Goal: Task Accomplishment & Management: Manage account settings

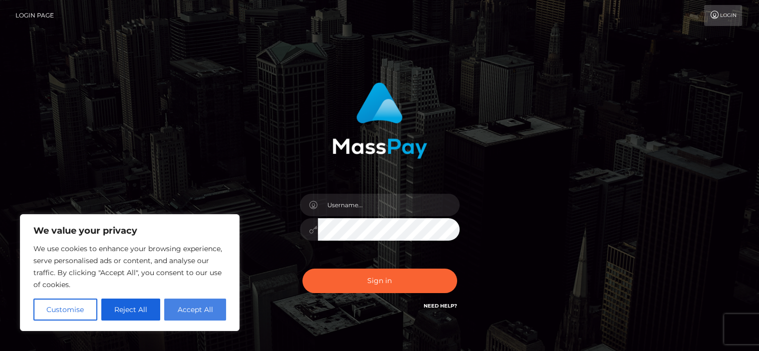
click at [188, 308] on button "Accept All" at bounding box center [195, 310] width 62 height 22
checkbox input "true"
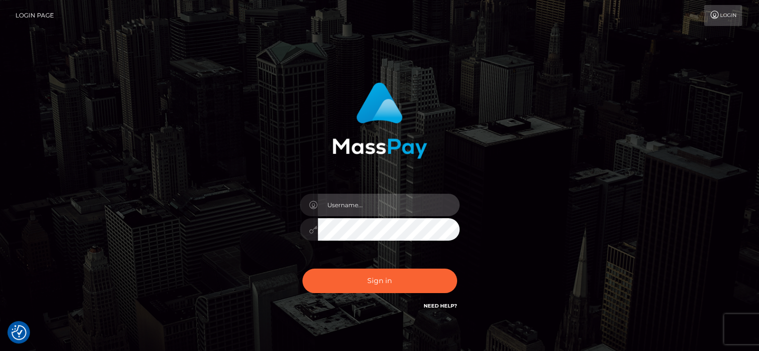
click at [371, 209] on input "text" at bounding box center [389, 205] width 142 height 22
type input "nastiti@consultant.ffn.com"
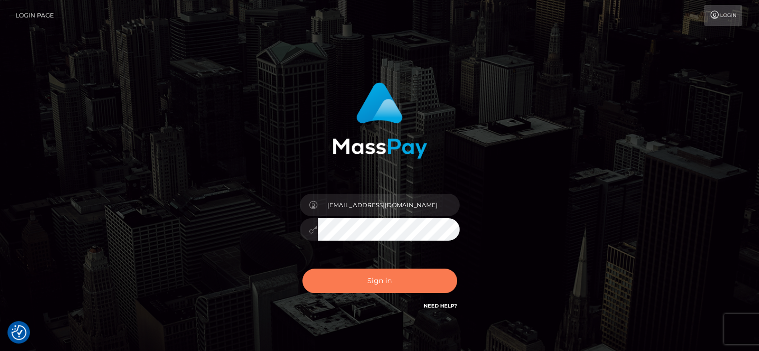
click at [346, 281] on button "Sign in" at bounding box center [380, 281] width 155 height 24
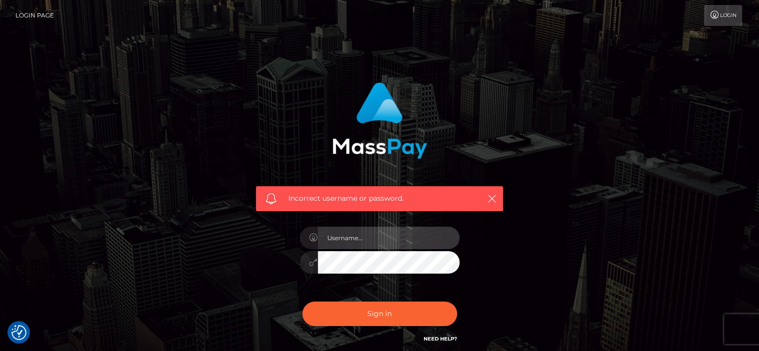
click at [367, 241] on input "text" at bounding box center [389, 238] width 142 height 22
type input "nastiti@consultant.ffn.com"
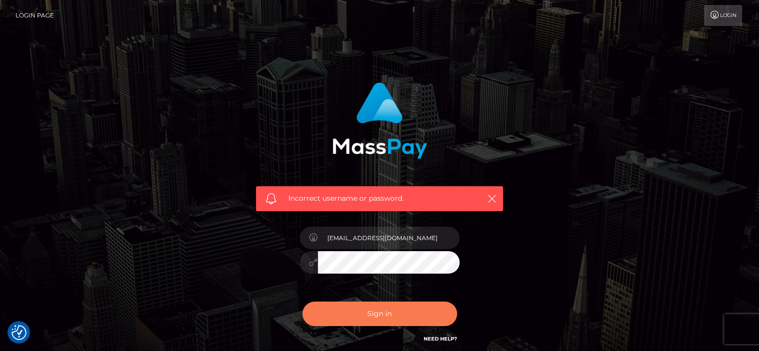
click at [340, 314] on button "Sign in" at bounding box center [380, 314] width 155 height 24
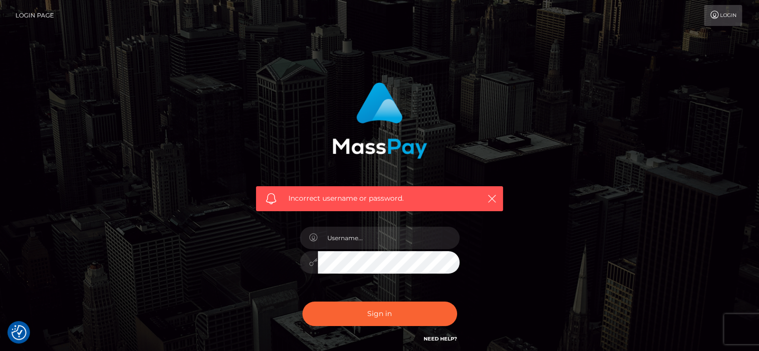
click at [727, 15] on link "Login" at bounding box center [724, 15] width 38 height 21
